Goal: Task Accomplishment & Management: Use online tool/utility

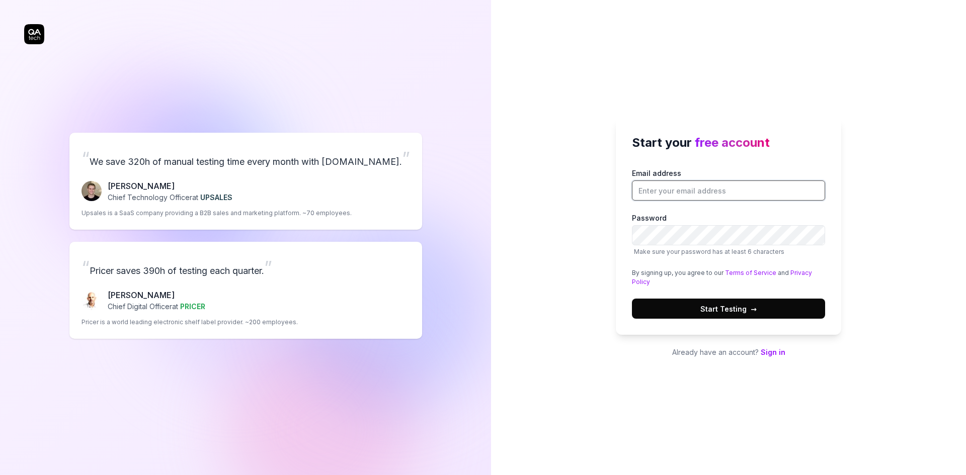
drag, startPoint x: 683, startPoint y: 187, endPoint x: 683, endPoint y: 179, distance: 8.5
click at [683, 187] on input "Email address" at bounding box center [728, 191] width 193 height 20
type input "[PERSON_NAME][EMAIL_ADDRESS][DOMAIN_NAME]"
click at [632, 299] on button "Start Testing →" at bounding box center [728, 309] width 193 height 20
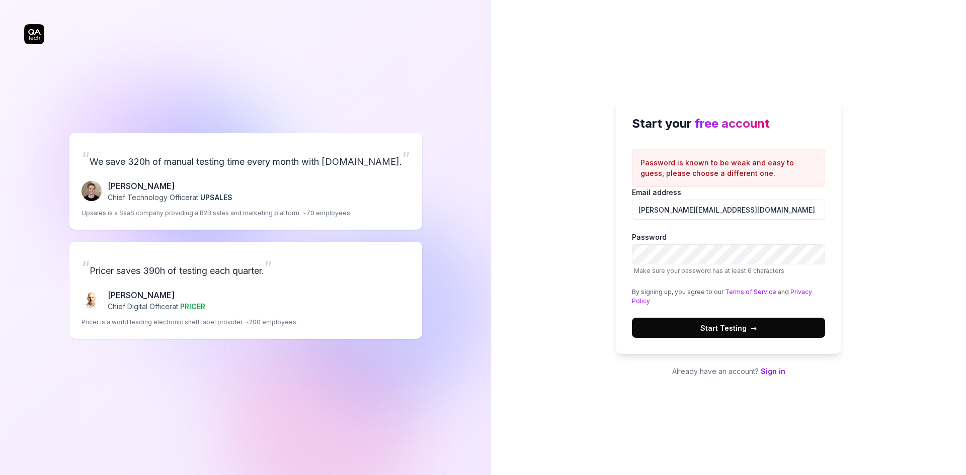
click at [728, 327] on span "Start Testing →" at bounding box center [728, 328] width 56 height 11
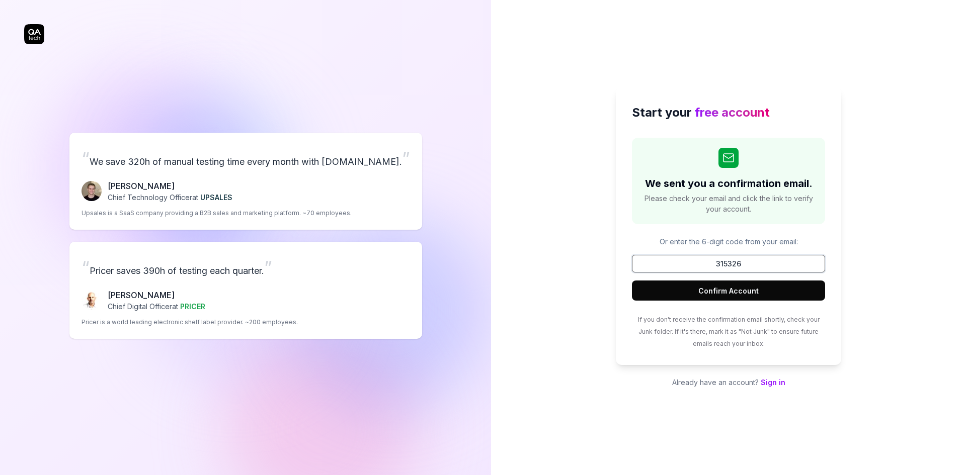
type input "315326"
click at [632, 281] on button "Confirm Account" at bounding box center [728, 291] width 193 height 20
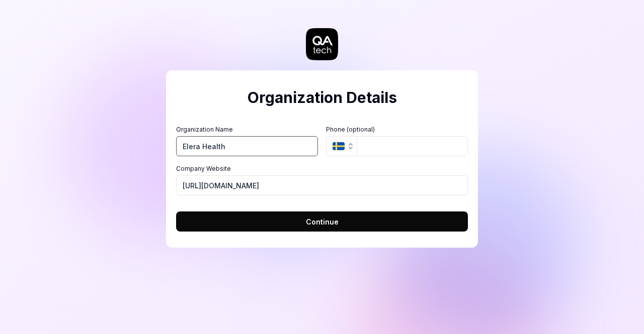
type input "Elera Health"
click at [354, 219] on button "Continue" at bounding box center [322, 222] width 292 height 20
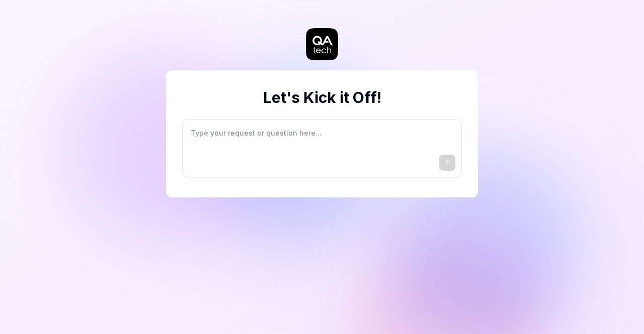
type textarea "*"
type textarea "I"
type textarea "*"
type textarea "I"
type textarea "*"
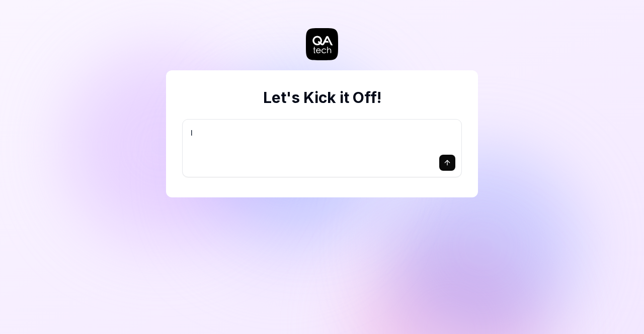
type textarea "I w"
type textarea "*"
type textarea "I wa"
type textarea "*"
type textarea "I wan"
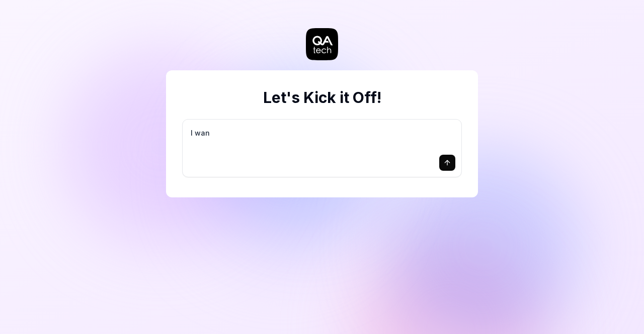
type textarea "*"
type textarea "I want"
type textarea "*"
type textarea "I want"
type textarea "*"
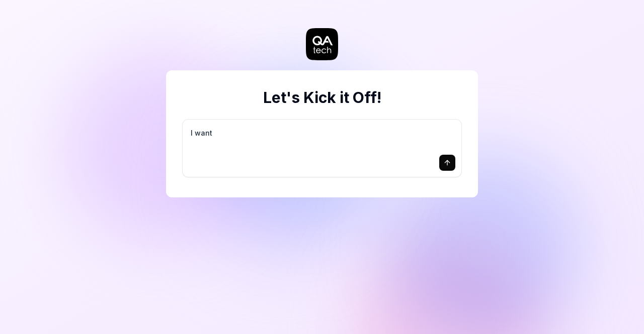
type textarea "I want a"
type textarea "*"
type textarea "I want a"
type textarea "*"
type textarea "I want a g"
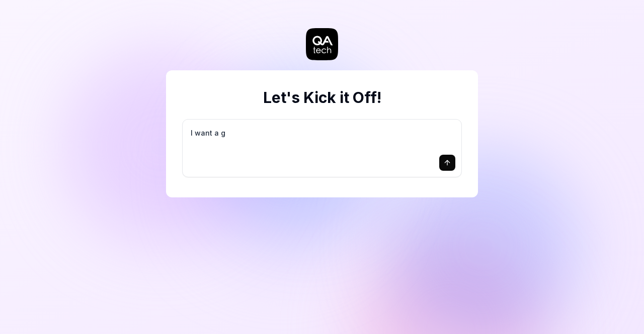
type textarea "*"
type textarea "I want a go"
type textarea "*"
type textarea "I want a goo"
type textarea "*"
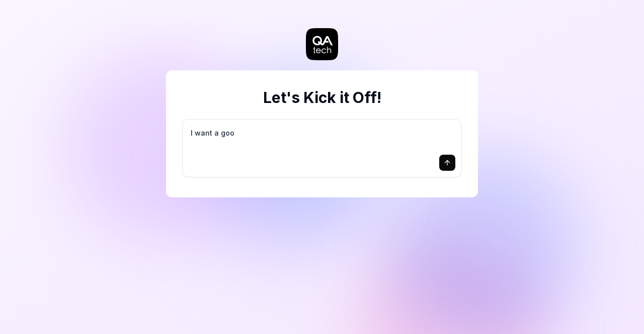
type textarea "I want a good"
type textarea "*"
type textarea "I want a good"
type textarea "*"
type textarea "I want a good t"
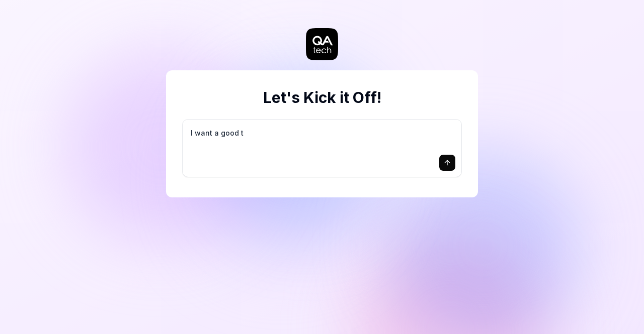
type textarea "*"
type textarea "I want a good te"
type textarea "*"
type textarea "I want a good tes"
type textarea "*"
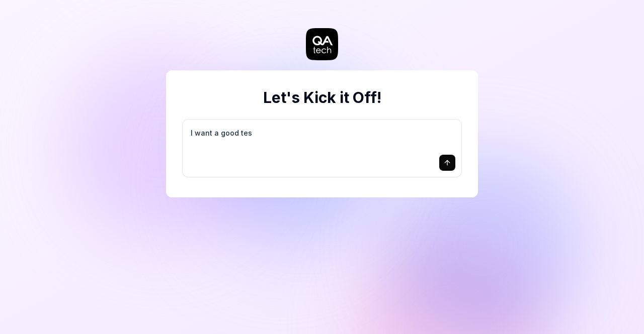
type textarea "I want a good test"
type textarea "*"
type textarea "I want a good test"
type textarea "*"
type textarea "I want a good test s"
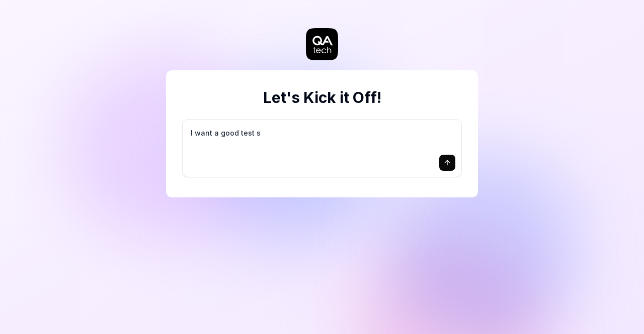
type textarea "*"
type textarea "I want a good test se"
type textarea "*"
type textarea "I want a good test set"
type textarea "*"
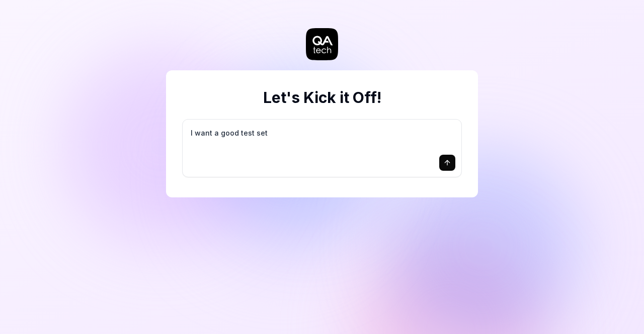
type textarea "I want a good test setu"
type textarea "*"
type textarea "I want a good test setup"
type textarea "*"
type textarea "I want a good test setup"
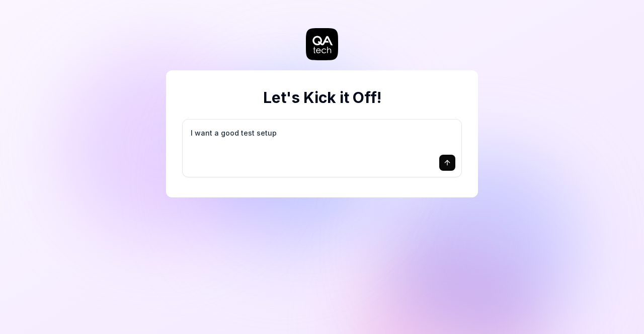
type textarea "*"
type textarea "I want a good test setup f"
type textarea "*"
type textarea "I want a good test setup fo"
type textarea "*"
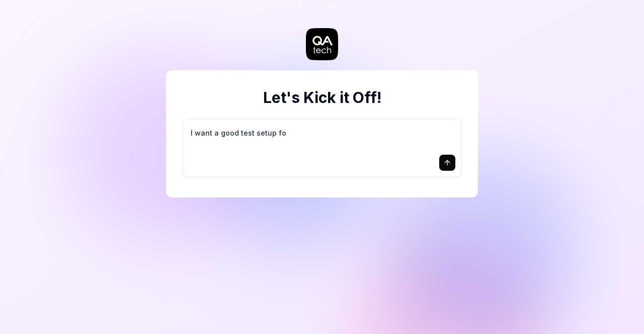
type textarea "I want a good test setup for"
type textarea "*"
type textarea "I want a good test setup for"
type textarea "*"
type textarea "I want a good test setup for m"
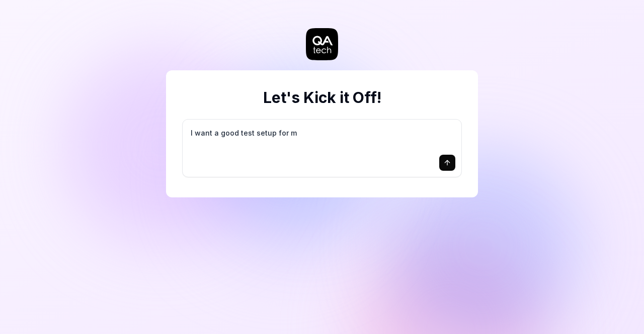
type textarea "*"
type textarea "I want a good test setup for my"
type textarea "*"
type textarea "I want a good test setup for my"
type textarea "*"
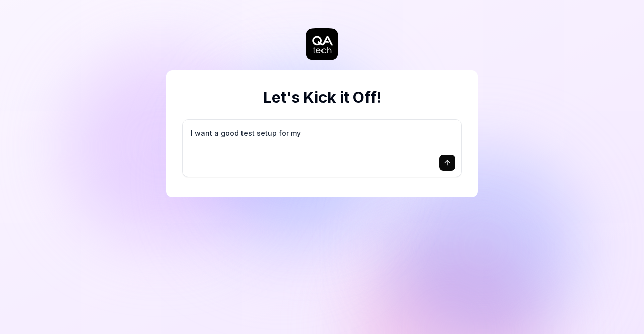
type textarea "I want a good test setup for my s"
type textarea "*"
type textarea "I want a good test setup for my si"
type textarea "*"
type textarea "I want a good test setup for my sit"
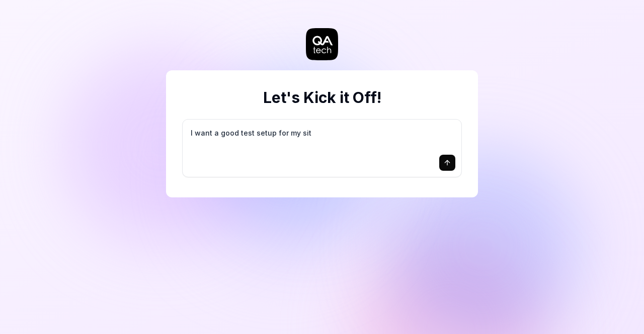
type textarea "*"
type textarea "I want a good test setup for my site"
type textarea "*"
type textarea "I want a good test setup for my site"
type textarea "*"
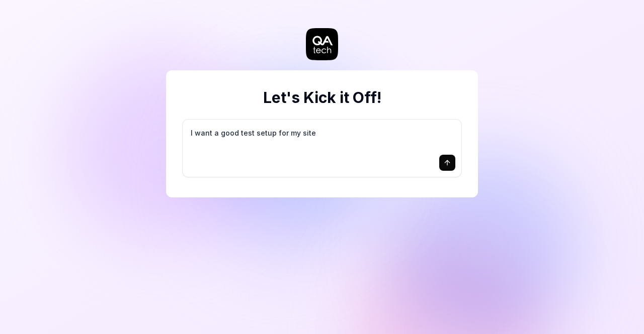
type textarea "I want a good test setup for my site -"
type textarea "*"
type textarea "I want a good test setup for my site -"
type textarea "*"
type textarea "I want a good test setup for my site - h"
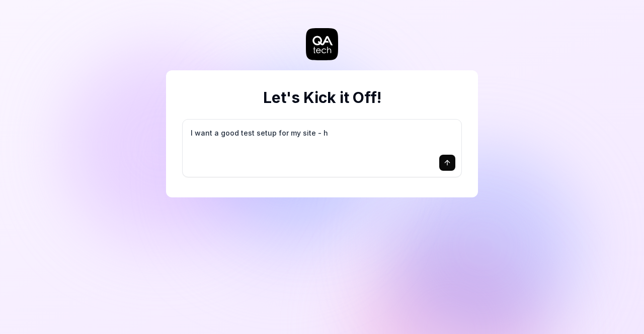
type textarea "*"
type textarea "I want a good test setup for my site - he"
type textarea "*"
type textarea "I want a good test setup for my site - hel"
type textarea "*"
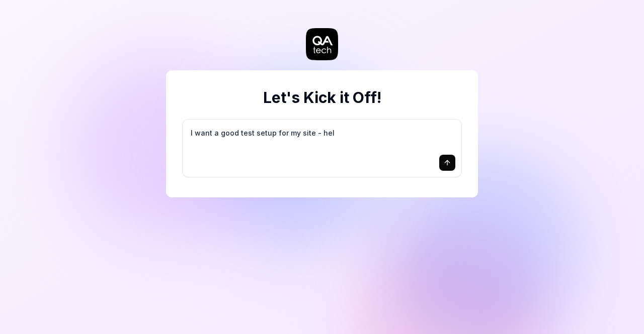
type textarea "I want a good test setup for my site - help"
type textarea "*"
type textarea "I want a good test setup for my site - help"
type textarea "*"
type textarea "I want a good test setup for my site - help m"
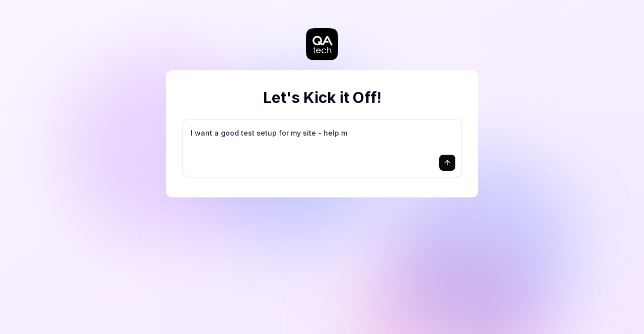
type textarea "*"
type textarea "I want a good test setup for my site - help me"
type textarea "*"
type textarea "I want a good test setup for my site - help me"
type textarea "*"
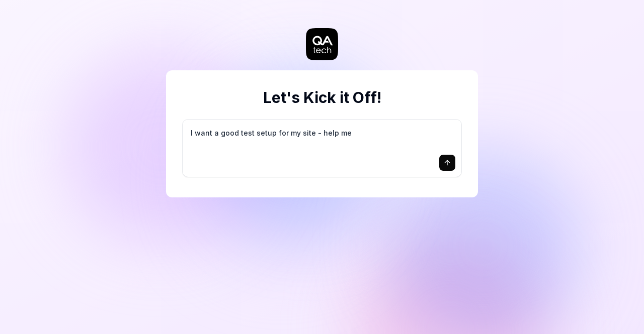
type textarea "I want a good test setup for my site - help me c"
type textarea "*"
type textarea "I want a good test setup for my site - help me cr"
type textarea "*"
type textarea "I want a good test setup for my site - help me cre"
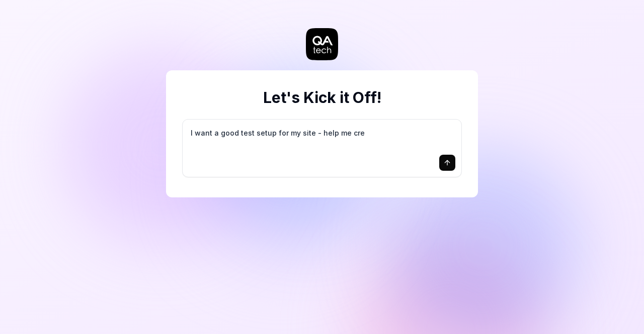
type textarea "*"
type textarea "I want a good test setup for my site - help me crea"
type textarea "*"
type textarea "I want a good test setup for my site - help me creat"
type textarea "*"
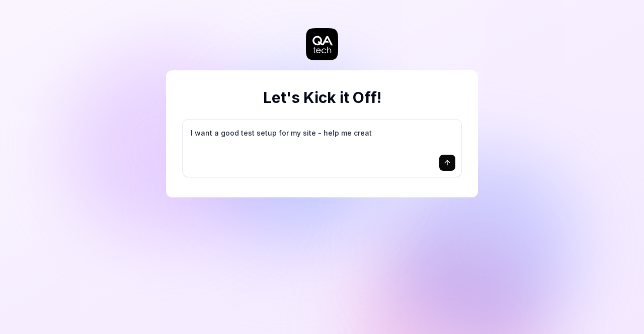
type textarea "I want a good test setup for my site - help me create"
type textarea "*"
type textarea "I want a good test setup for my site - help me create"
type textarea "*"
type textarea "I want a good test setup for my site - help me create t"
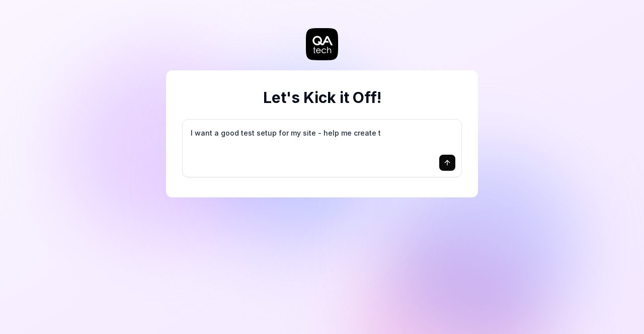
type textarea "*"
type textarea "I want a good test setup for my site - help me create th"
type textarea "*"
type textarea "I want a good test setup for my site - help me create the"
type textarea "*"
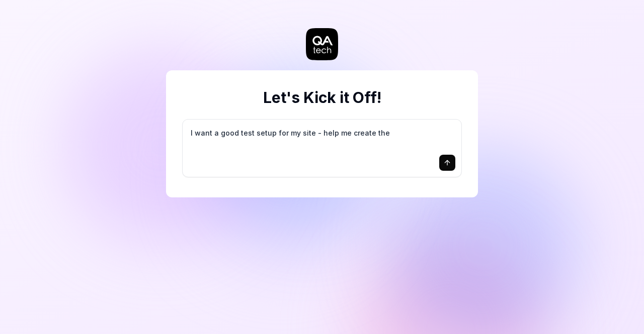
type textarea "I want a good test setup for my site - help me create the"
type textarea "*"
type textarea "I want a good test setup for my site - help me create the f"
type textarea "*"
type textarea "I want a good test setup for my site - help me create the fi"
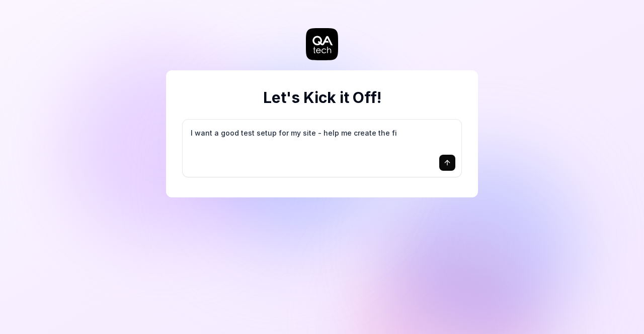
type textarea "*"
type textarea "I want a good test setup for my site - help me create the fir"
type textarea "*"
type textarea "I want a good test setup for my site - help me create the firs"
type textarea "*"
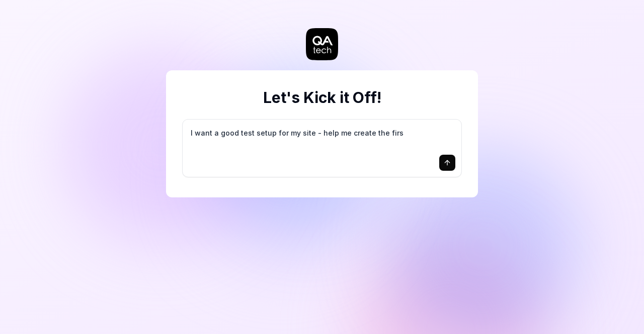
type textarea "I want a good test setup for my site - help me create the first"
type textarea "*"
type textarea "I want a good test setup for my site - help me create the first"
type textarea "*"
type textarea "I want a good test setup for my site - help me create the first 3"
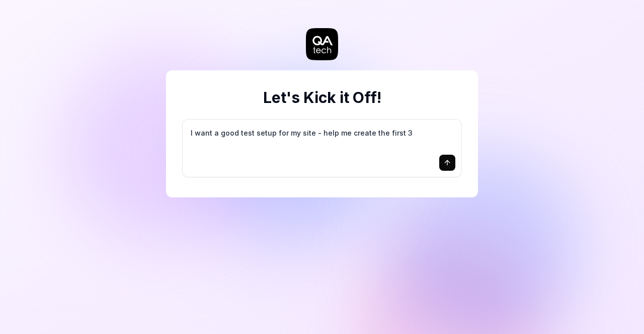
type textarea "*"
type textarea "I want a good test setup for my site - help me create the first 3-"
type textarea "*"
type textarea "I want a good test setup for my site - help me create the first 3-5"
type textarea "*"
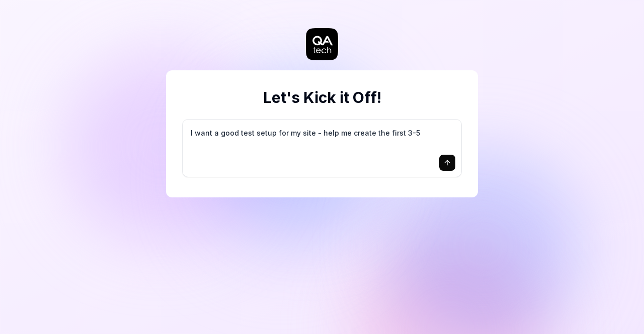
type textarea "I want a good test setup for my site - help me create the first 3-5"
type textarea "*"
type textarea "I want a good test setup for my site - help me create the first 3-5 t"
type textarea "*"
type textarea "I want a good test setup for my site - help me create the first 3-5 te"
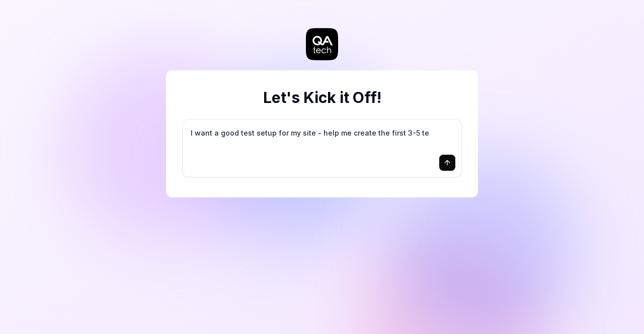
type textarea "*"
type textarea "I want a good test setup for my site - help me create the first 3-5 tes"
type textarea "*"
type textarea "I want a good test setup for my site - help me create the first 3-5 test"
type textarea "*"
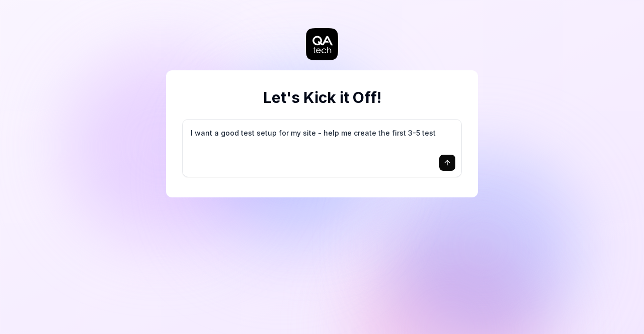
type textarea "I want a good test setup for my site - help me create the first 3-5 test"
type textarea "*"
type textarea "I want a good test setup for my site - help me create the first 3-5 test c"
type textarea "*"
type textarea "I want a good test setup for my site - help me create the first 3-5 test ca"
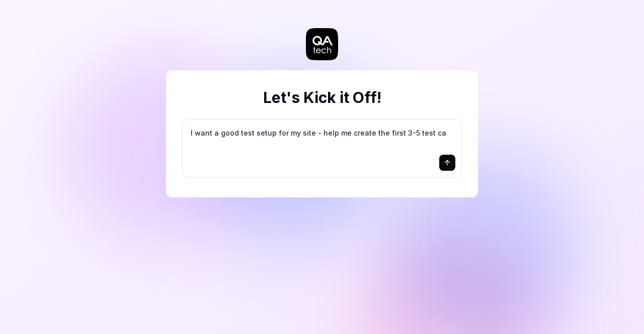
type textarea "*"
type textarea "I want a good test setup for my site - help me create the first 3-5 test cas"
type textarea "*"
type textarea "I want a good test setup for my site - help me create the first 3-5 test case"
type textarea "*"
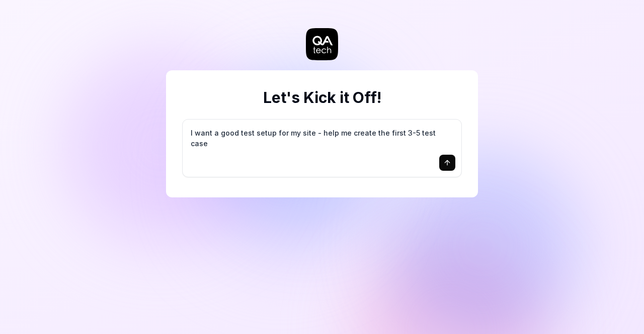
type textarea "I want a good test setup for my site - help me create the first 3-5 test cases"
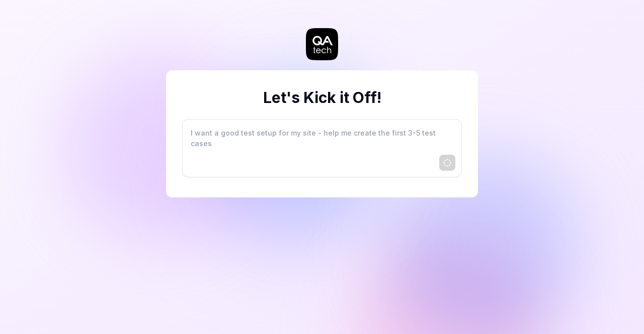
type textarea "*"
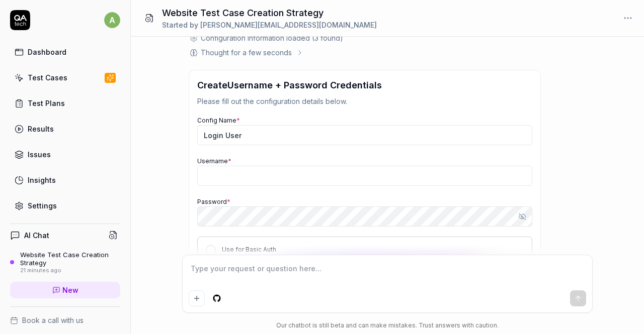
scroll to position [212, 0]
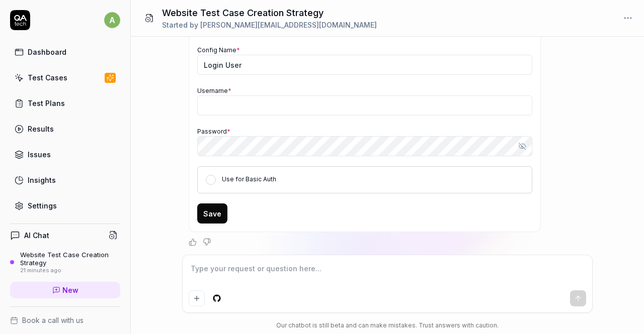
type textarea "*"
click at [308, 267] on textarea at bounding box center [387, 273] width 397 height 25
type textarea "m"
type textarea "*"
type textarea "ma"
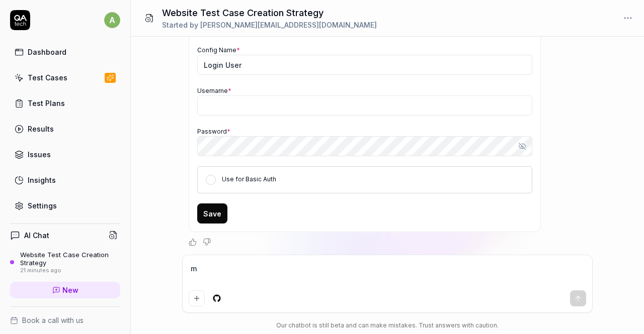
type textarea "*"
type textarea "mak"
type textarea "*"
type textarea "make"
type textarea "*"
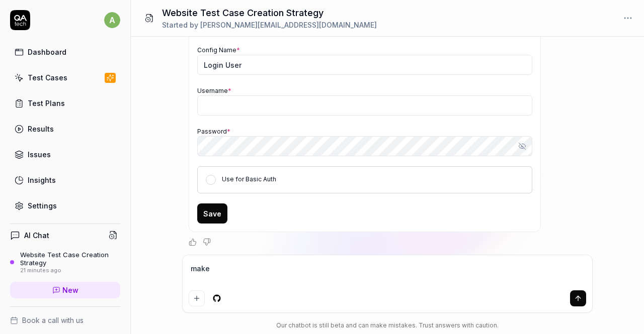
type textarea "make"
type textarea "*"
type textarea "make a"
type textarea "*"
type textarea "make an"
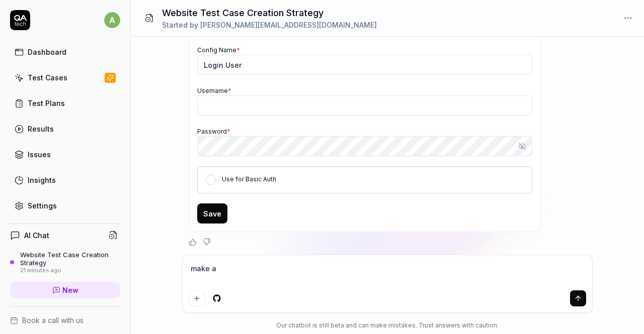
type textarea "*"
type textarea "make an"
type textarea "*"
type textarea "make an a"
type textarea "*"
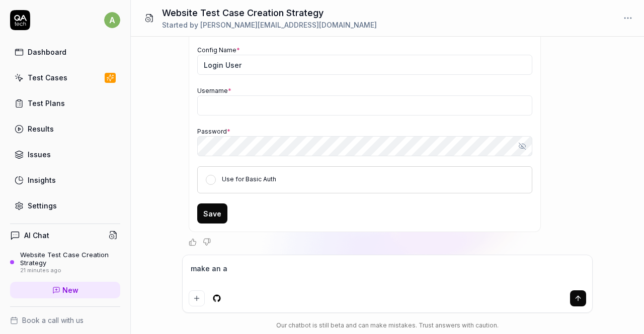
type textarea "make an ac"
type textarea "*"
type textarea "make an acc"
type textarea "*"
type textarea "make an acco"
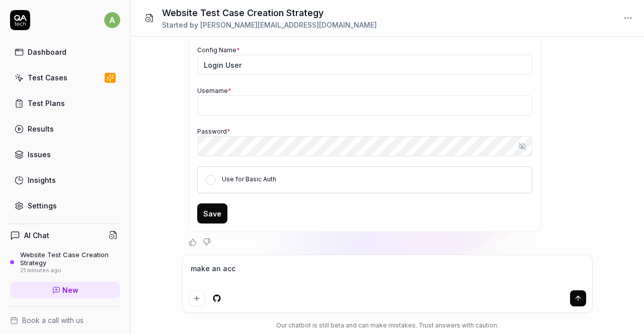
type textarea "*"
type textarea "make an accou"
type textarea "*"
type textarea "make an accoun"
type textarea "*"
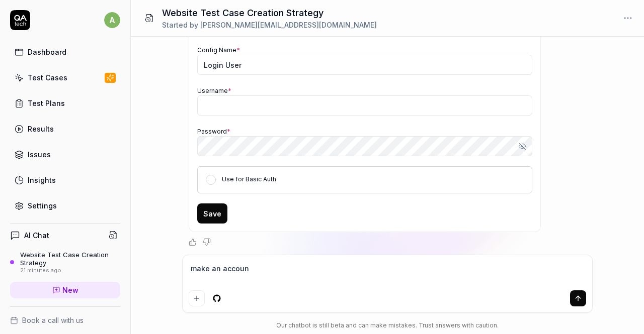
type textarea "make an account"
type textarea "*"
type textarea "make an account"
type textarea "*"
type textarea "make an account a"
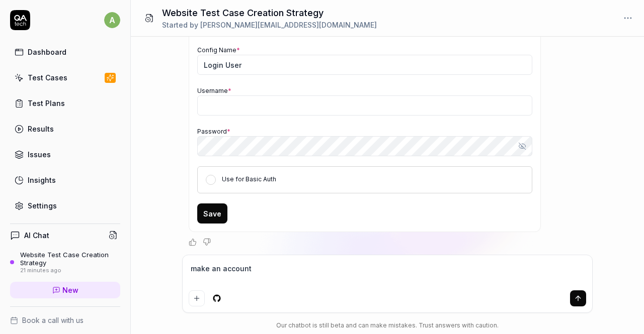
type textarea "*"
type textarea "make an account at"
type textarea "*"
type textarea "make an account at"
type textarea "*"
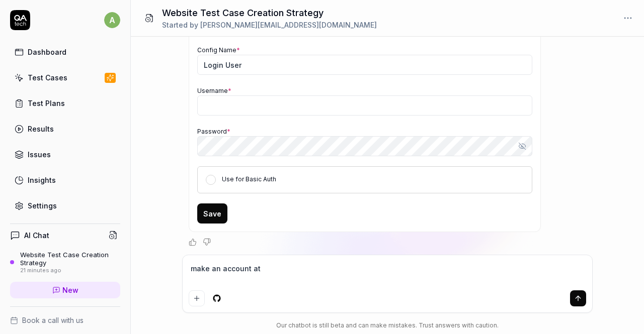
type textarea "make an account at a"
type textarea "*"
type textarea "make an account at ap"
type textarea "*"
type textarea "make an account at app"
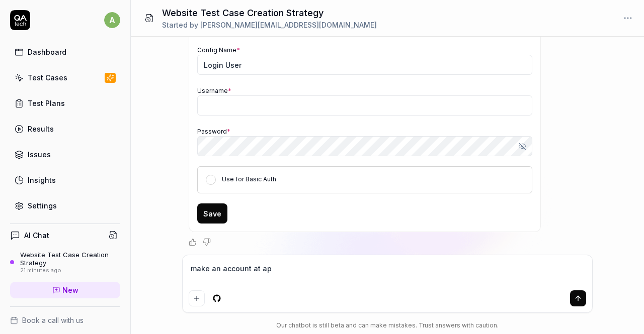
type textarea "*"
type textarea "make an account at app."
type textarea "*"
type textarea "make an account at app.e"
type textarea "*"
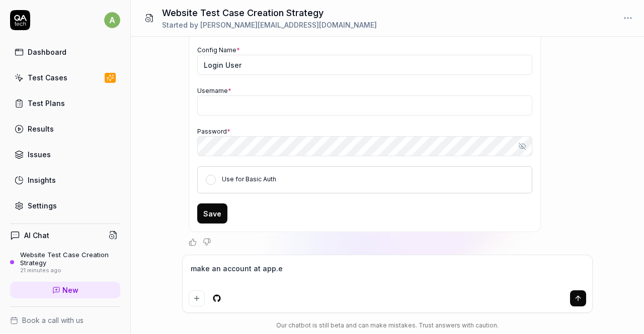
type textarea "make an account at app.el"
type textarea "*"
type textarea "make an account at app.ele"
type textarea "*"
type textarea "make an account at app.eler"
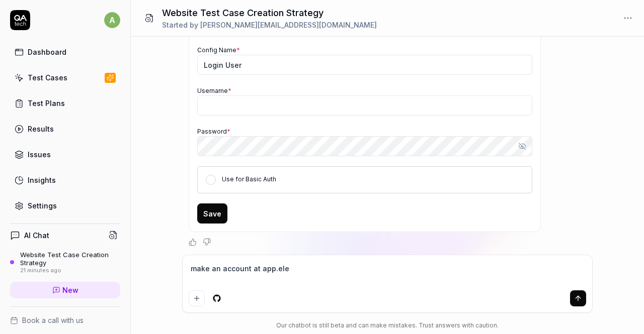
type textarea "*"
type textarea "make an account at app.elera"
type textarea "*"
type textarea "make an account at app.elera."
type textarea "*"
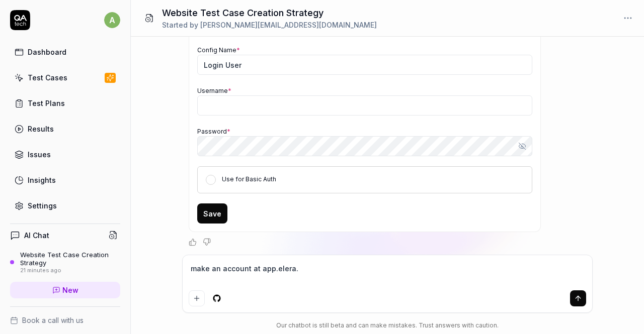
type textarea "make an account at app.elera.h"
type textarea "*"
type textarea "make an account at app.elera.he"
type textarea "*"
type textarea "make an account at app.elera.hea"
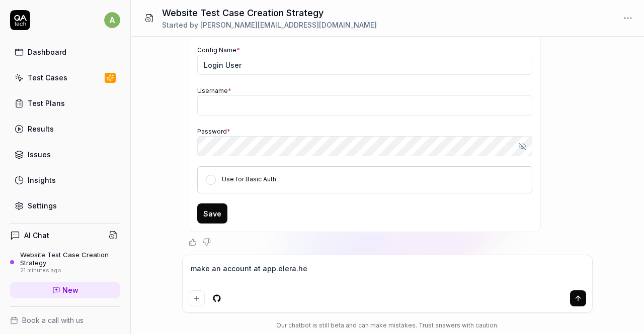
type textarea "*"
type textarea "make an account at app.elera.heal"
type textarea "*"
type textarea "make an account at app.elera.healt"
type textarea "*"
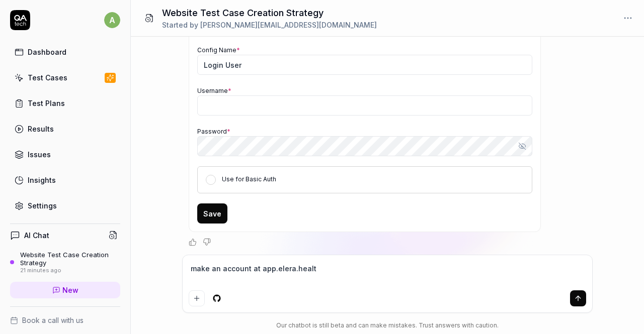
type textarea "make an account at app.elera.health"
type textarea "*"
type textarea "make an account at app.elera.health/"
type textarea "*"
type textarea "make an account at app.elera.health/c"
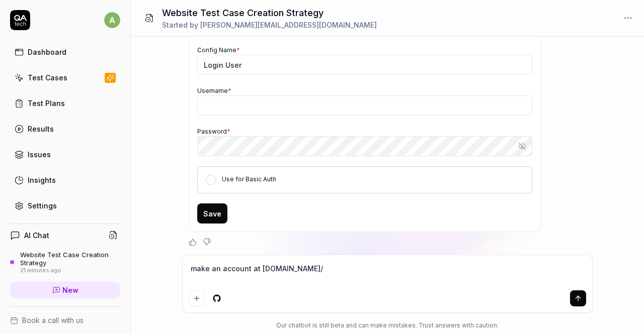
type textarea "*"
type textarea "make an account at app.elera.health/cl"
type textarea "*"
type textarea "make an account at app.elera.health/cli"
type textarea "*"
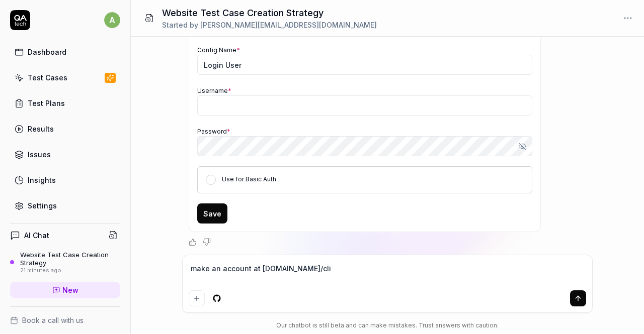
type textarea "make an account at app.elera.health/clin"
type textarea "*"
type textarea "make an account at app.elera.health/clinc"
type textarea "*"
type textarea "make an account at app.elera.health/clinci"
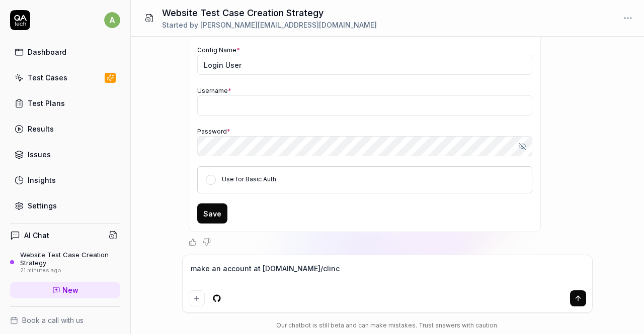
type textarea "*"
type textarea "make an account at app.elera.health/clinc"
type textarea "*"
type textarea "make an account at app.elera.health/clin"
type textarea "*"
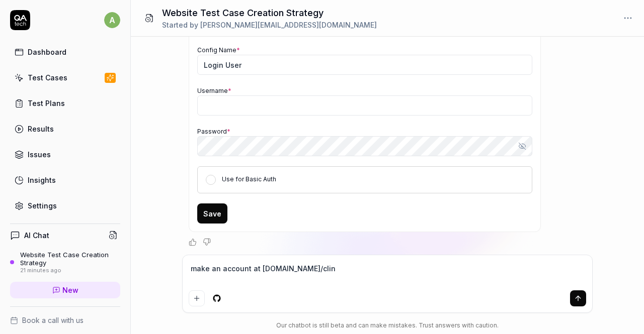
type textarea "make an account at app.elera.health/clini"
type textarea "*"
type textarea "make an account at app.elera.health/clinic"
type textarea "*"
type textarea "make an account at app.elera.health/clinic/"
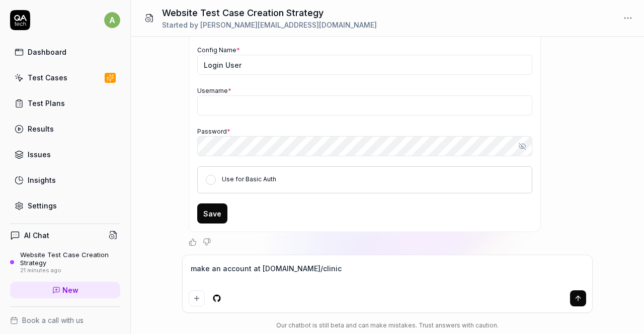
type textarea "*"
type textarea "make an account at app.elera.health/clinic/r"
type textarea "*"
type textarea "make an account at app.elera.health/clinic/re"
type textarea "*"
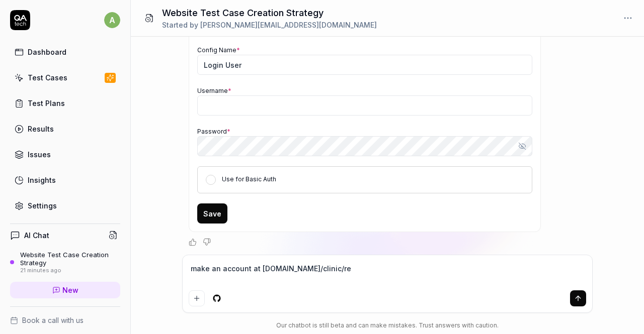
type textarea "make an account at app.elera.health/clinic/reg"
type textarea "*"
type textarea "make an account at app.elera.health/clinic/regi"
type textarea "*"
type textarea "make an account at app.elera.health/clinic/regis"
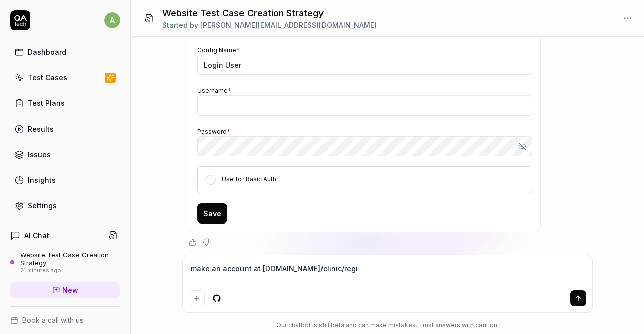
type textarea "*"
type textarea "make an account at app.elera.health/clinic/regist"
type textarea "*"
type textarea "make an account at app.elera.health/clinic/registr"
type textarea "*"
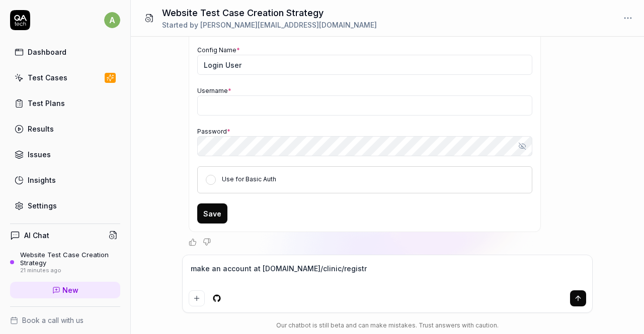
type textarea "make an account at app.elera.health/clinic/registra"
type textarea "*"
type textarea "make an account at app.elera.health/clinic/registrat"
type textarea "*"
type textarea "make an account at app.elera.health/clinic/registrati"
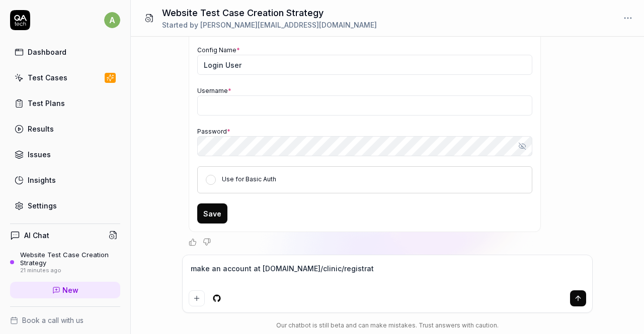
type textarea "*"
type textarea "make an account at app.elera.health/clinic/registratio"
type textarea "*"
type textarea "make an account at [DOMAIN_NAME]/clinic/registration"
type textarea "*"
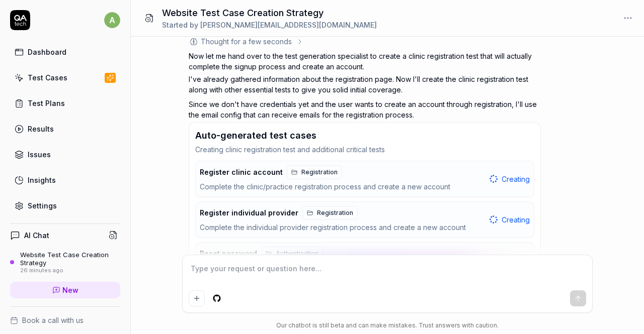
scroll to position [671, 0]
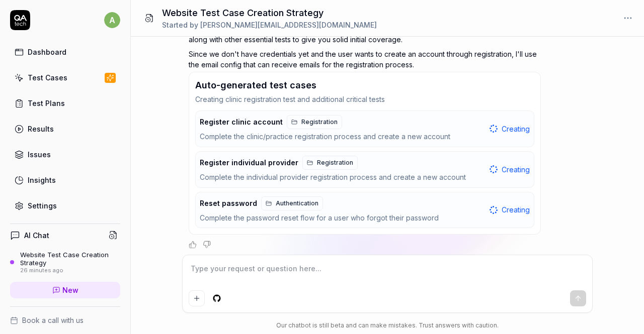
click at [440, 220] on div "Complete the password reset flow for a user who forgot their password" at bounding box center [343, 219] width 286 height 12
click at [406, 119] on div "Register clinic account Registration" at bounding box center [343, 122] width 286 height 14
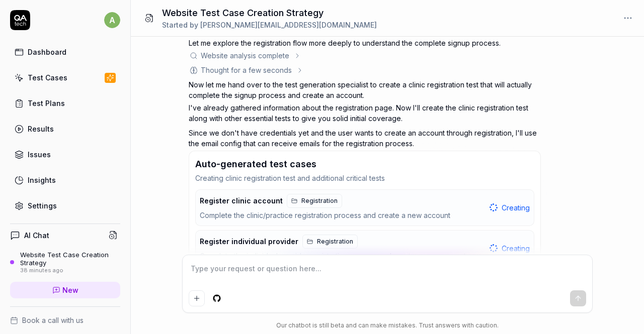
scroll to position [520, 0]
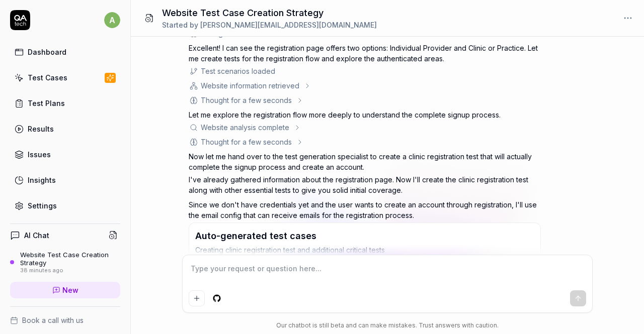
type textarea "*"
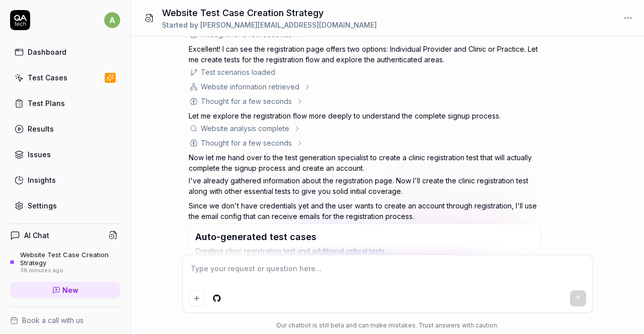
scroll to position [671, 0]
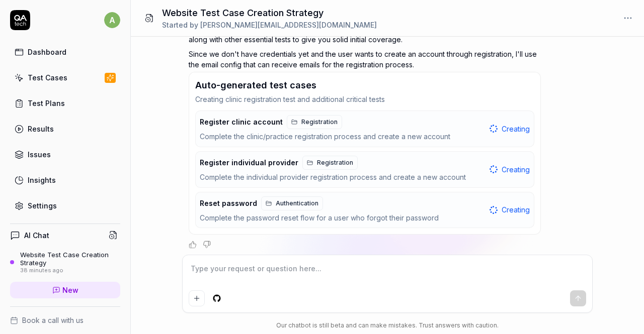
click at [64, 70] on link "Test Cases" at bounding box center [65, 78] width 110 height 20
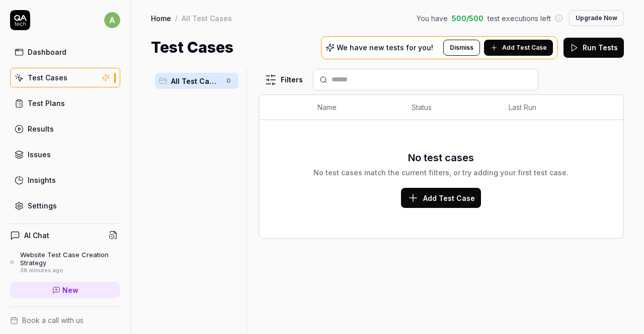
click at [54, 55] on div "Dashboard" at bounding box center [47, 52] width 39 height 11
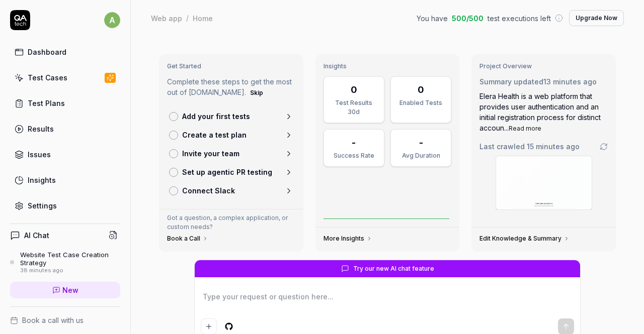
click at [509, 236] on link "Edit Knowledge & Summary" at bounding box center [524, 239] width 90 height 8
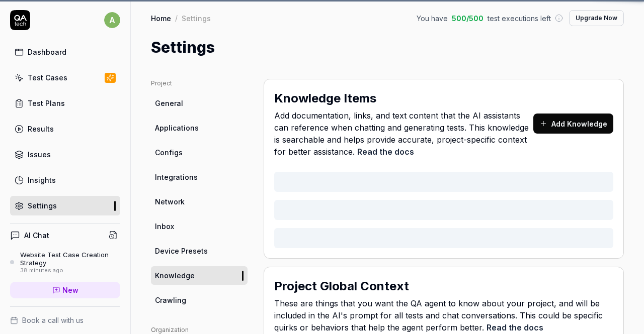
type textarea "*"
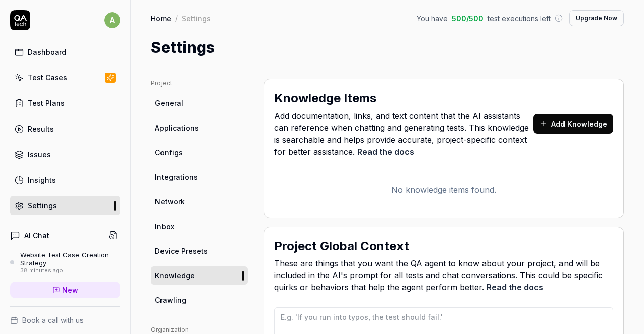
click at [56, 73] on div "Test Cases" at bounding box center [48, 77] width 40 height 11
